Goal: Task Accomplishment & Management: Use online tool/utility

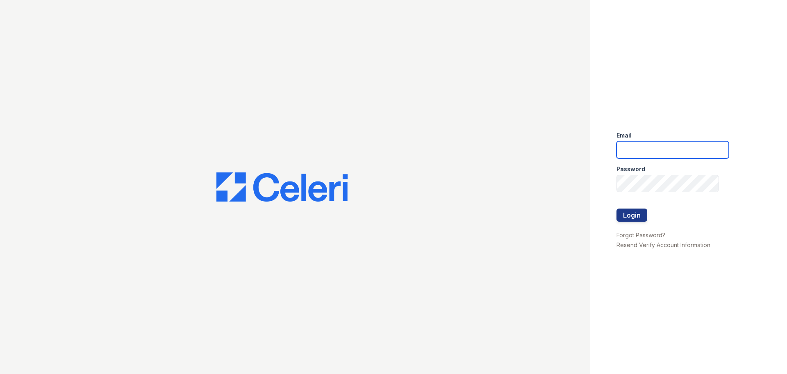
click at [655, 150] on input "email" at bounding box center [673, 149] width 112 height 17
type input "mjuarez@trinity-pm.com"
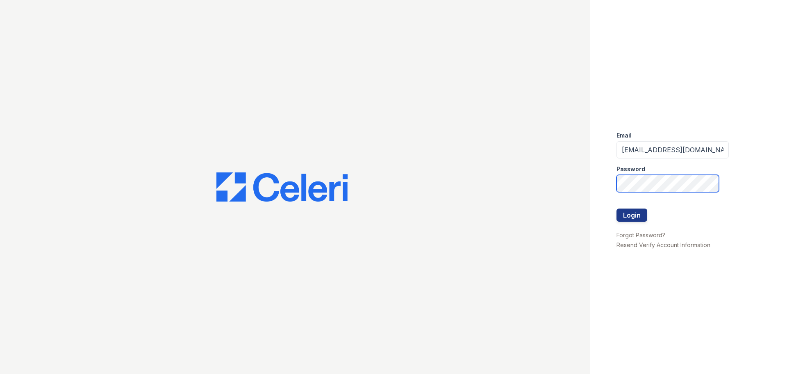
click at [617, 208] on button "Login" at bounding box center [632, 214] width 31 height 13
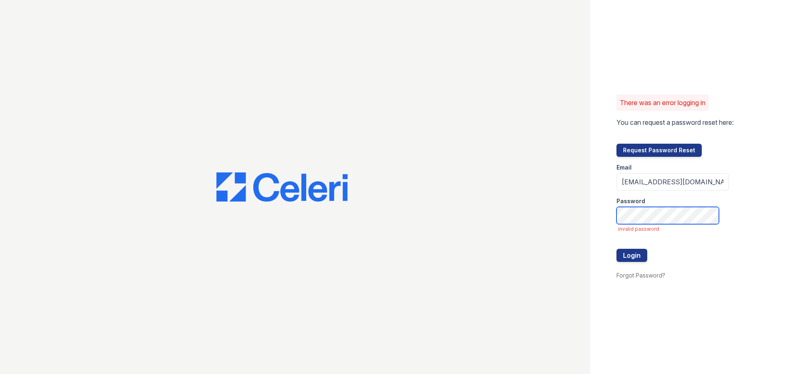
click at [617, 249] on button "Login" at bounding box center [632, 255] width 31 height 13
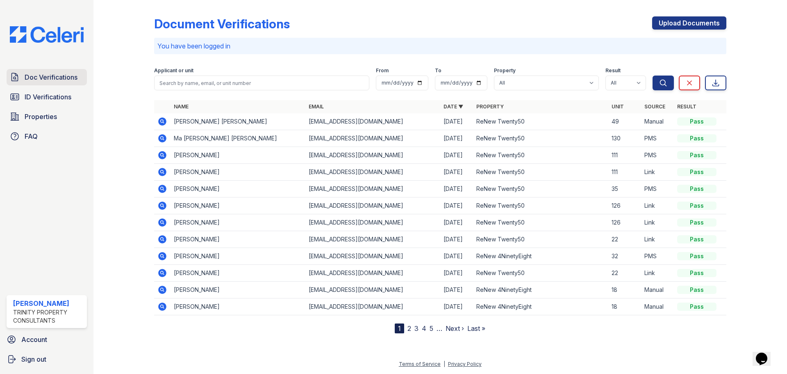
click at [58, 78] on span "Doc Verifications" at bounding box center [51, 77] width 53 height 10
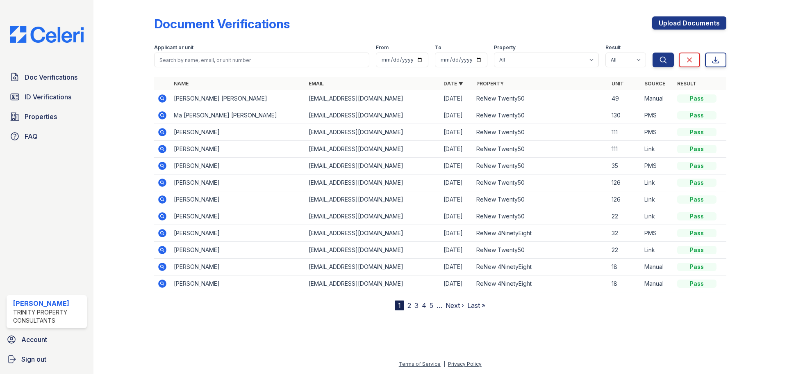
click at [119, 190] on div at bounding box center [131, 156] width 48 height 307
click at [62, 78] on span "Doc Verifications" at bounding box center [51, 77] width 53 height 10
click at [51, 116] on span "Properties" at bounding box center [41, 117] width 32 height 10
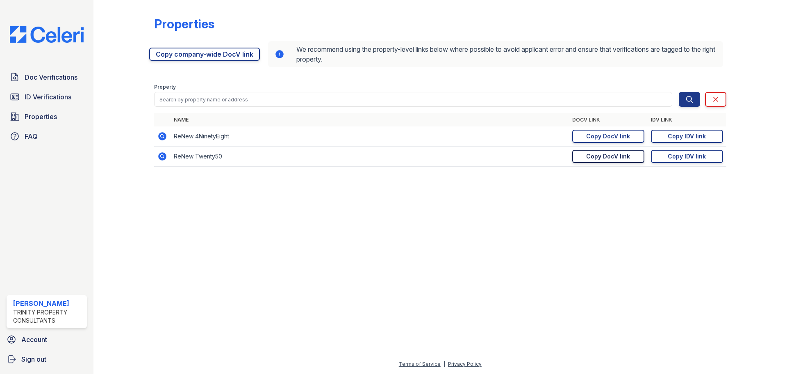
click at [620, 157] on div "Copy DocV link" at bounding box center [608, 156] width 44 height 8
